Goal: Task Accomplishment & Management: Manage account settings

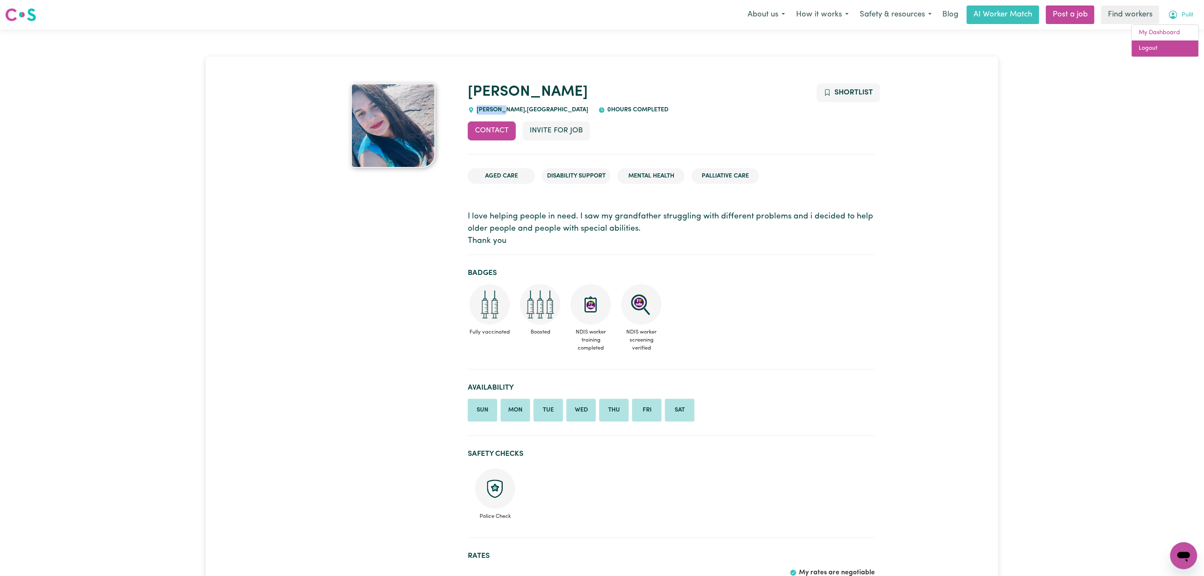
click at [1165, 45] on link "Logout" at bounding box center [1165, 48] width 67 height 16
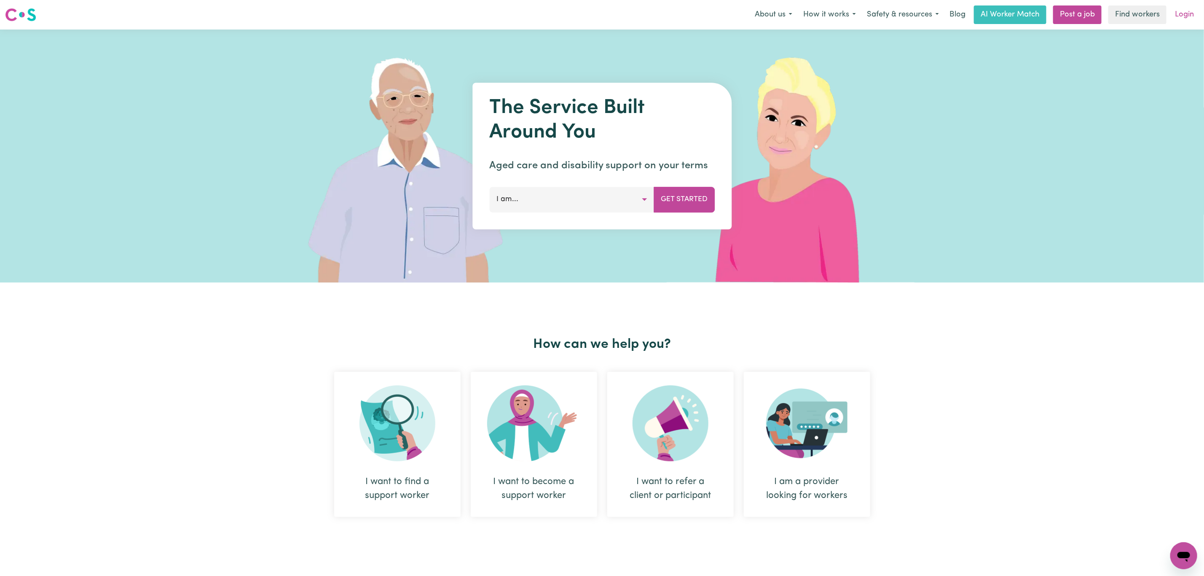
click at [1181, 17] on link "Login" at bounding box center [1184, 14] width 29 height 19
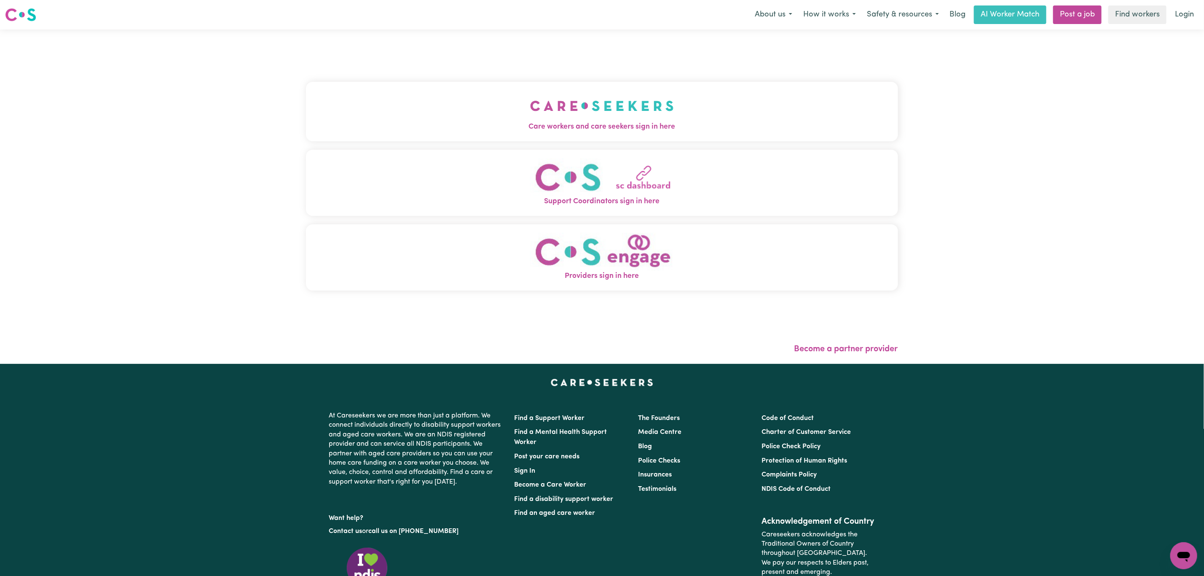
click at [378, 86] on button "Care workers and care seekers sign in here" at bounding box center [602, 111] width 592 height 59
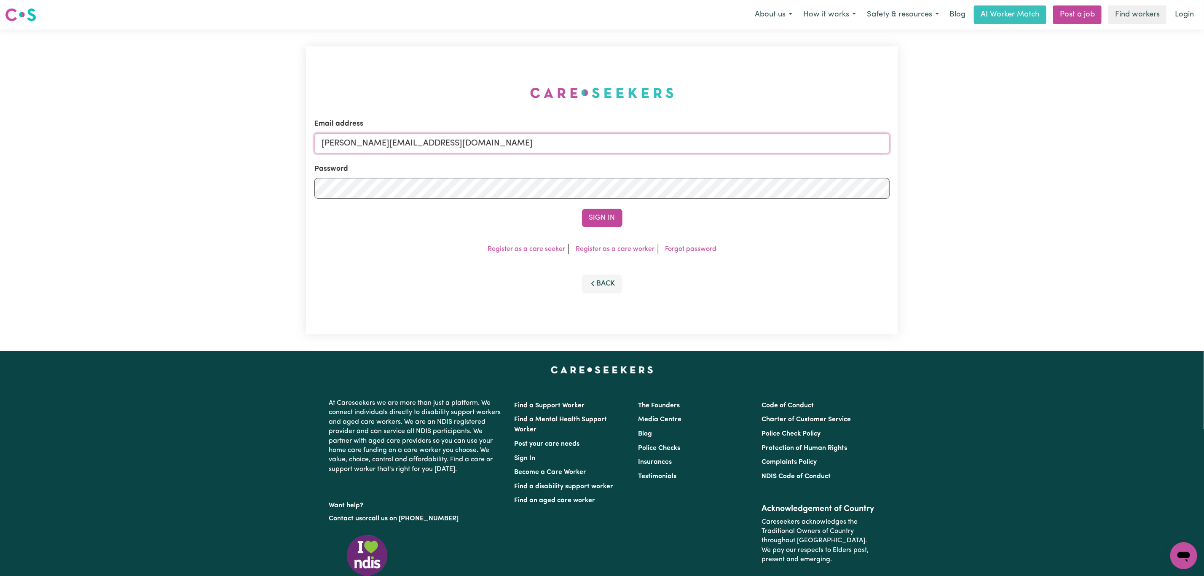
click at [361, 140] on input "[PERSON_NAME][EMAIL_ADDRESS][DOMAIN_NAME]" at bounding box center [601, 143] width 575 height 20
drag, startPoint x: 363, startPoint y: 147, endPoint x: 568, endPoint y: 134, distance: 205.2
click at [568, 134] on input "[EMAIL_ADDRESS][PERSON_NAME][DOMAIN_NAME]" at bounding box center [601, 143] width 575 height 20
type input "superuser~[PERSON_NAME][EMAIL_ADDRESS][DOMAIN_NAME]"
click at [612, 211] on button "Sign In" at bounding box center [602, 218] width 40 height 19
